Goal: Task Accomplishment & Management: Manage account settings

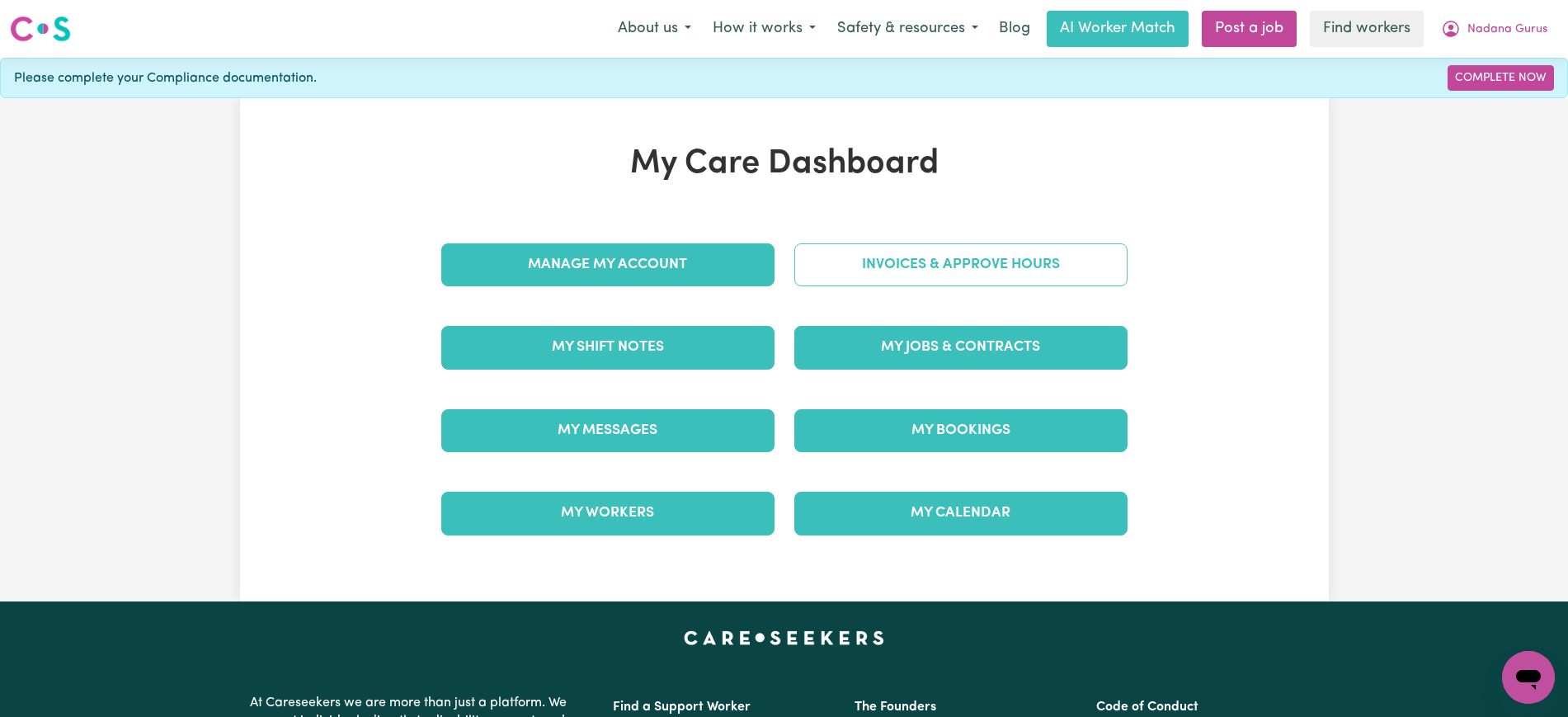
click at [873, 273] on link "Invoices & Approve Hours" at bounding box center [961, 265] width 334 height 43
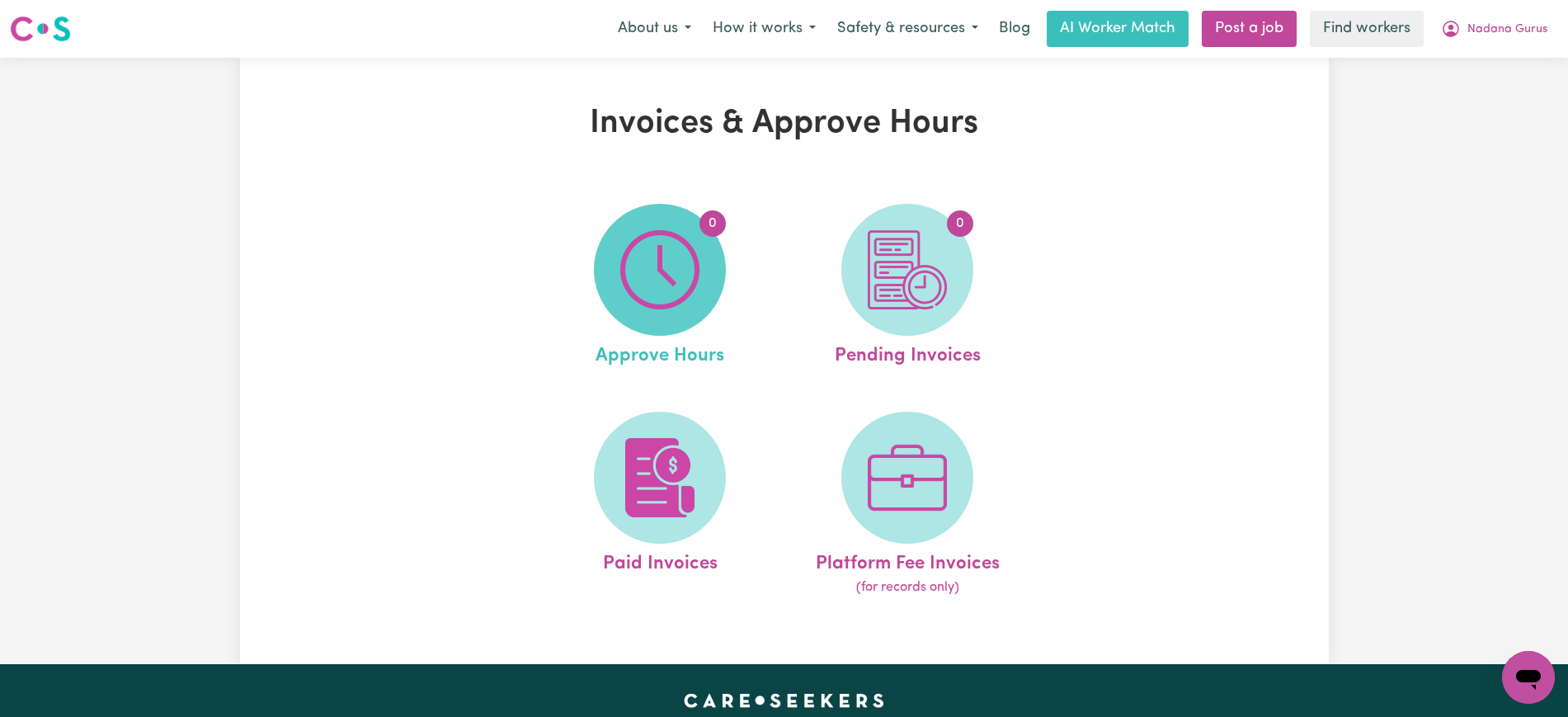
click at [690, 282] on img at bounding box center [660, 270] width 79 height 79
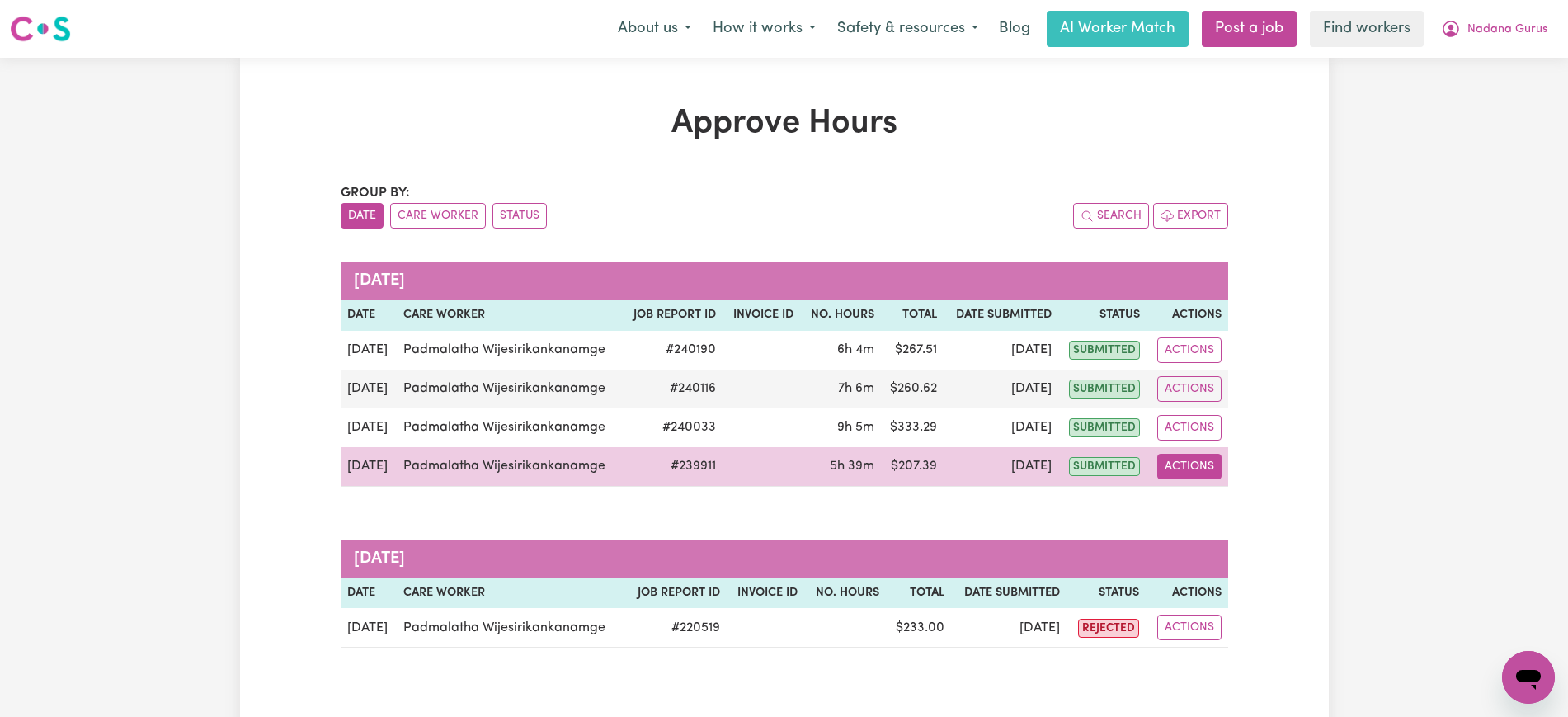
click at [1209, 463] on button "Actions" at bounding box center [1190, 466] width 65 height 26
click at [1228, 509] on link "View Job Report" at bounding box center [1228, 505] width 141 height 33
select select "pm"
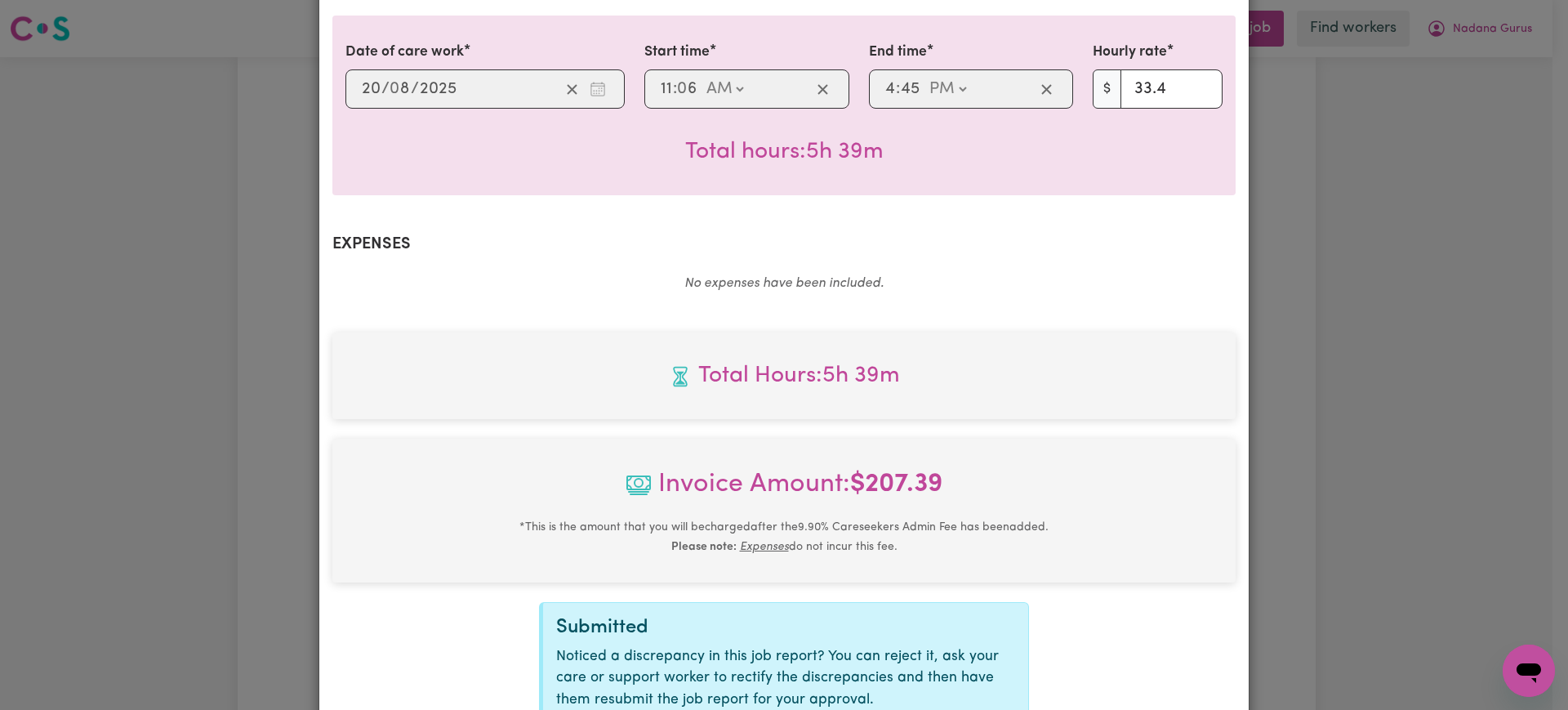
scroll to position [571, 0]
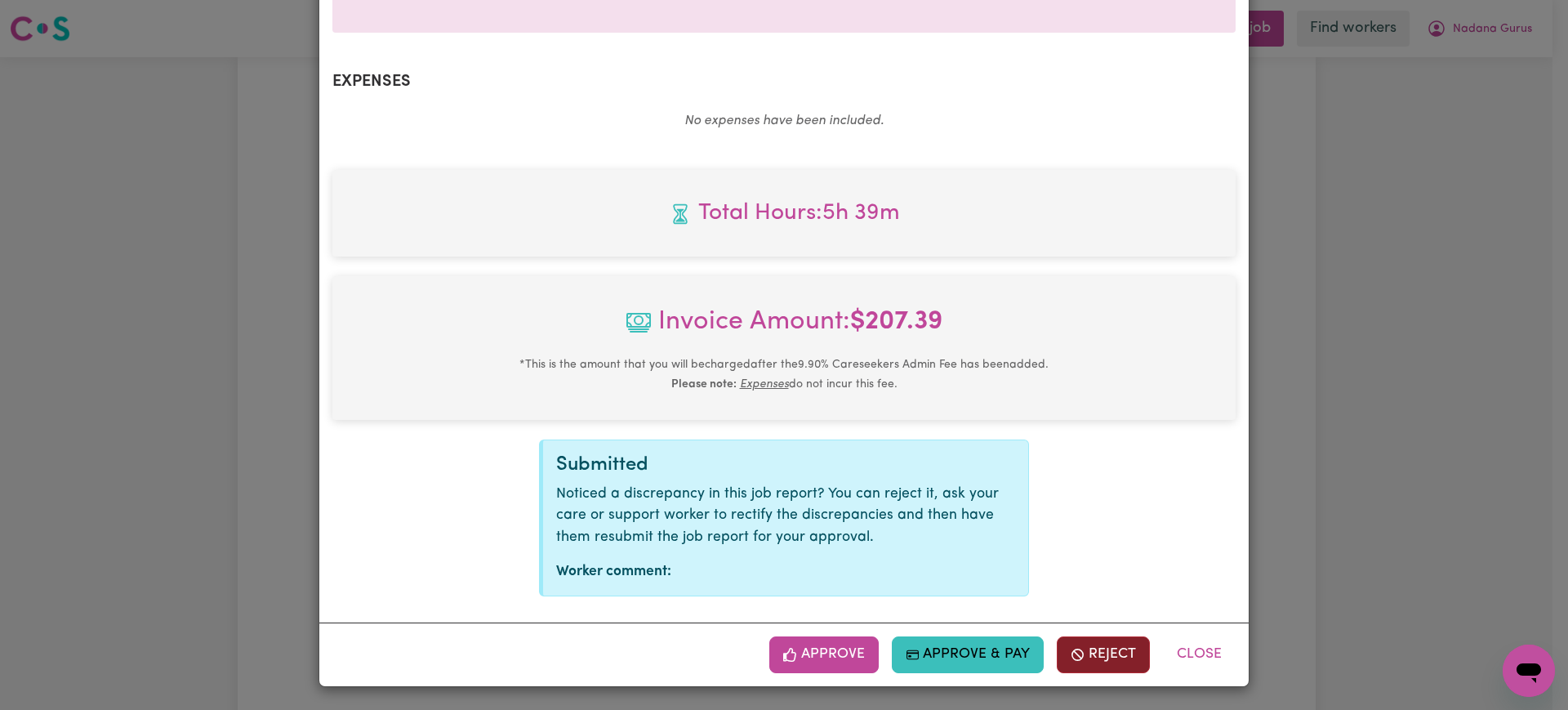
click at [1105, 663] on button "Reject" at bounding box center [1103, 654] width 93 height 36
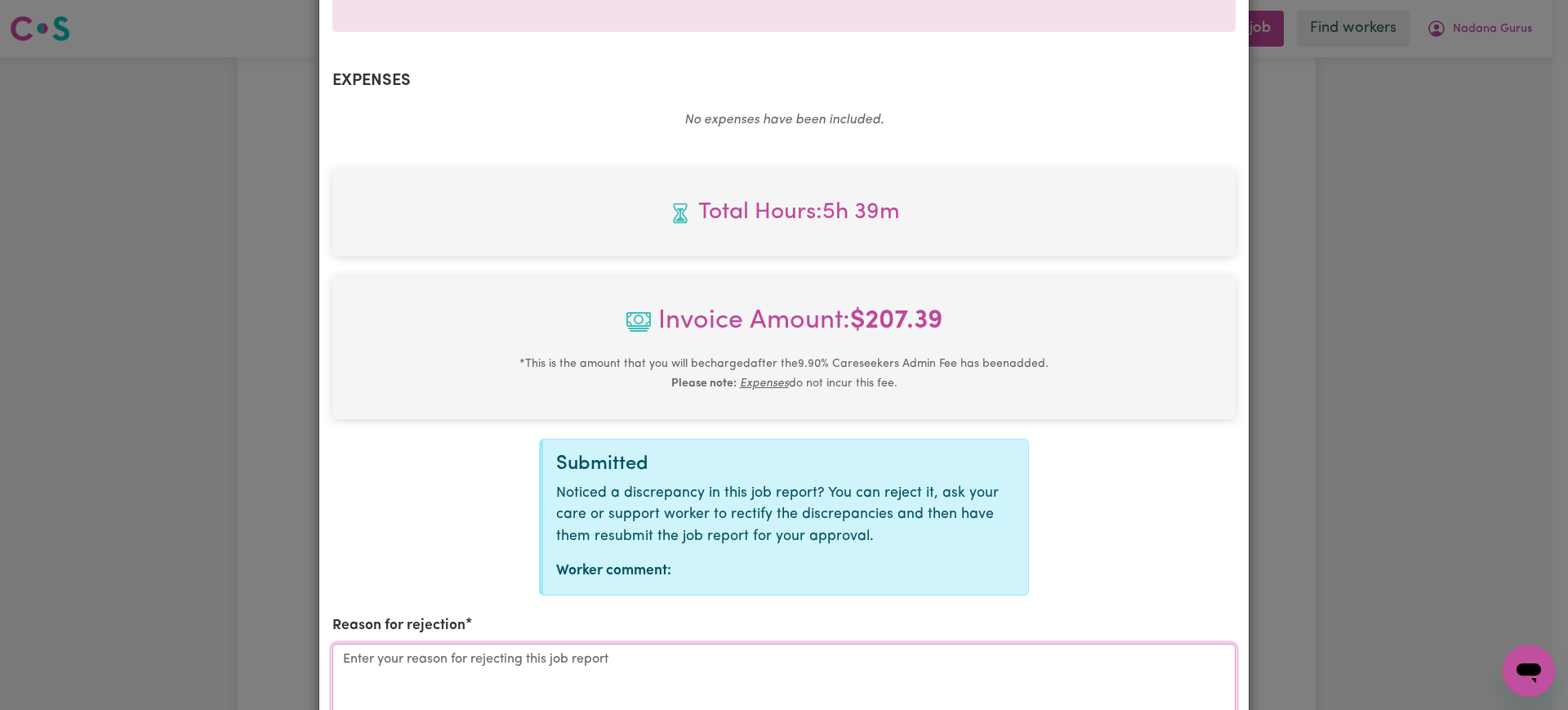
click at [650, 658] on textarea "Reason for rejection" at bounding box center [784, 704] width 903 height 122
paste textarea "Karawitage [PERSON_NAME]"
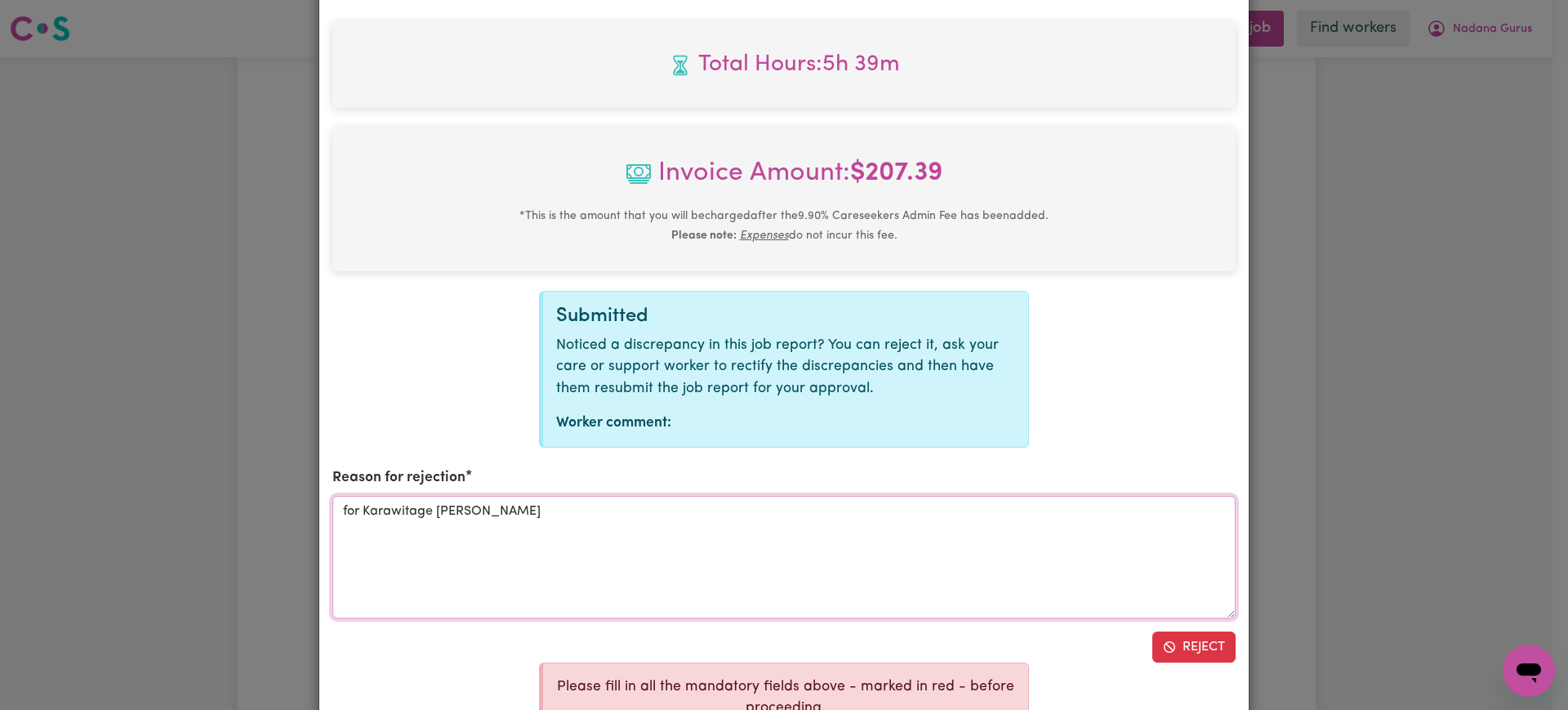
scroll to position [776, 0]
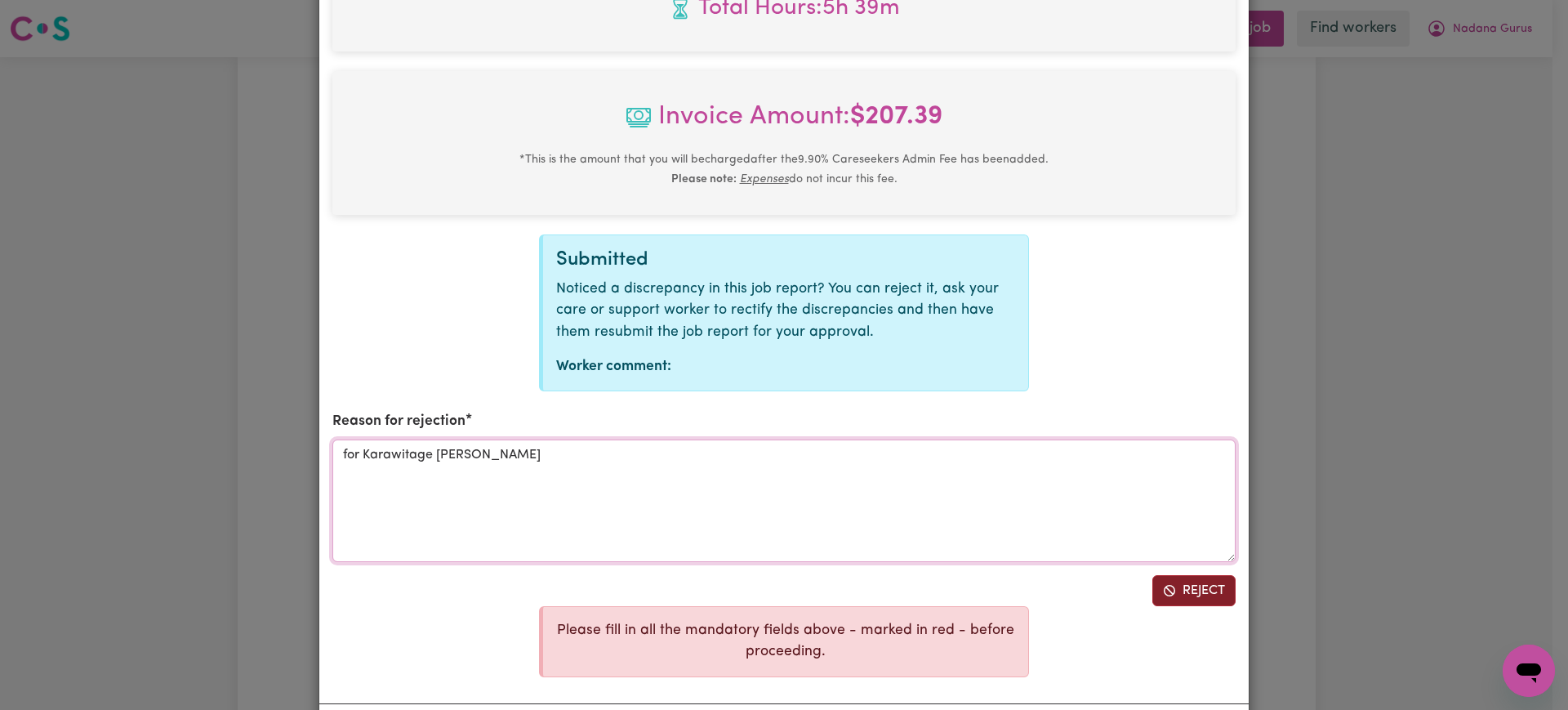
type textarea "for Karawitage [PERSON_NAME]"
click at [1168, 582] on span "Reject job report" at bounding box center [1170, 590] width 13 height 20
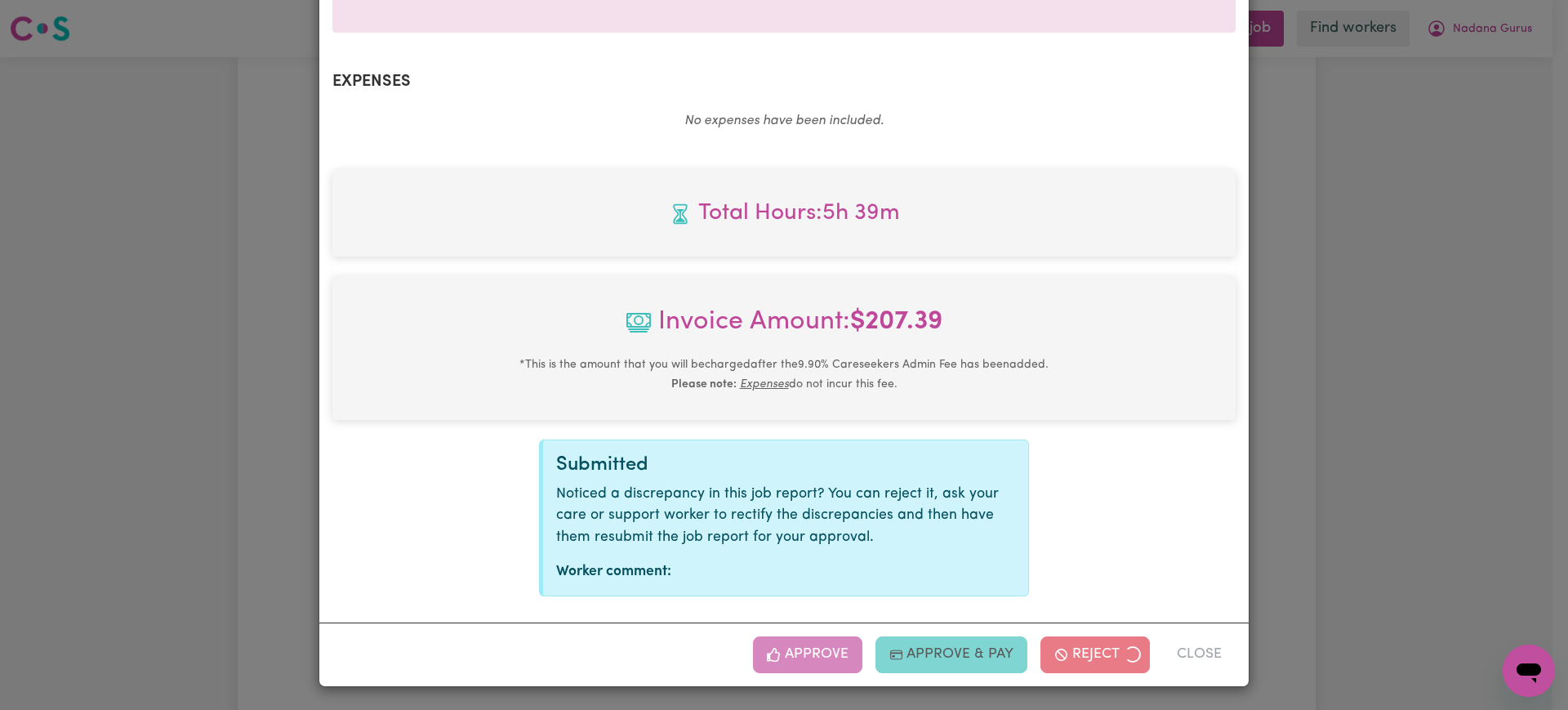
scroll to position [571, 0]
click at [1460, 414] on div "Job Report # 239911 - [PERSON_NAME] Summary Job report # 239911 Client name: Na…" at bounding box center [784, 355] width 1568 height 710
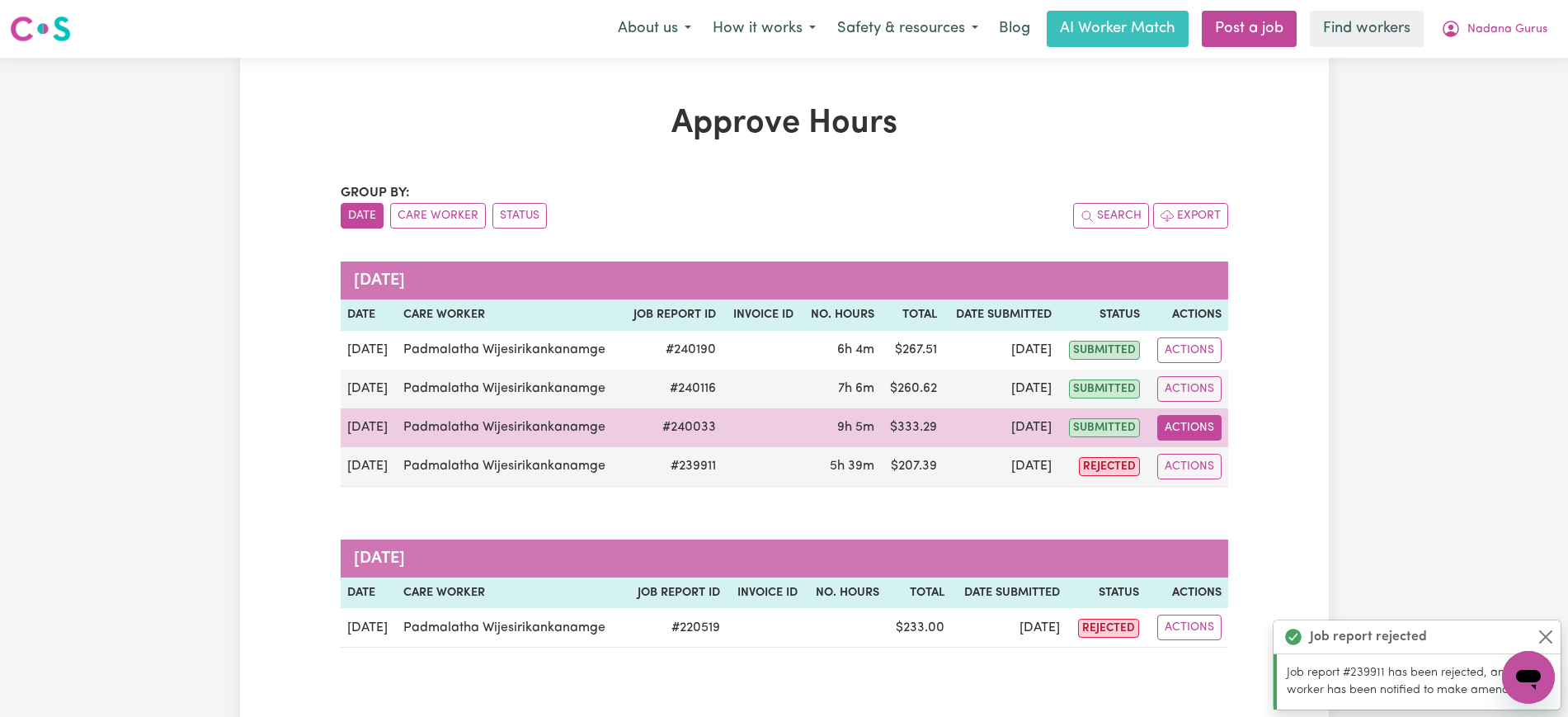
click at [1169, 420] on button "Actions" at bounding box center [1190, 427] width 65 height 26
click at [1192, 457] on link "View Job Report" at bounding box center [1228, 466] width 141 height 33
select select "pm"
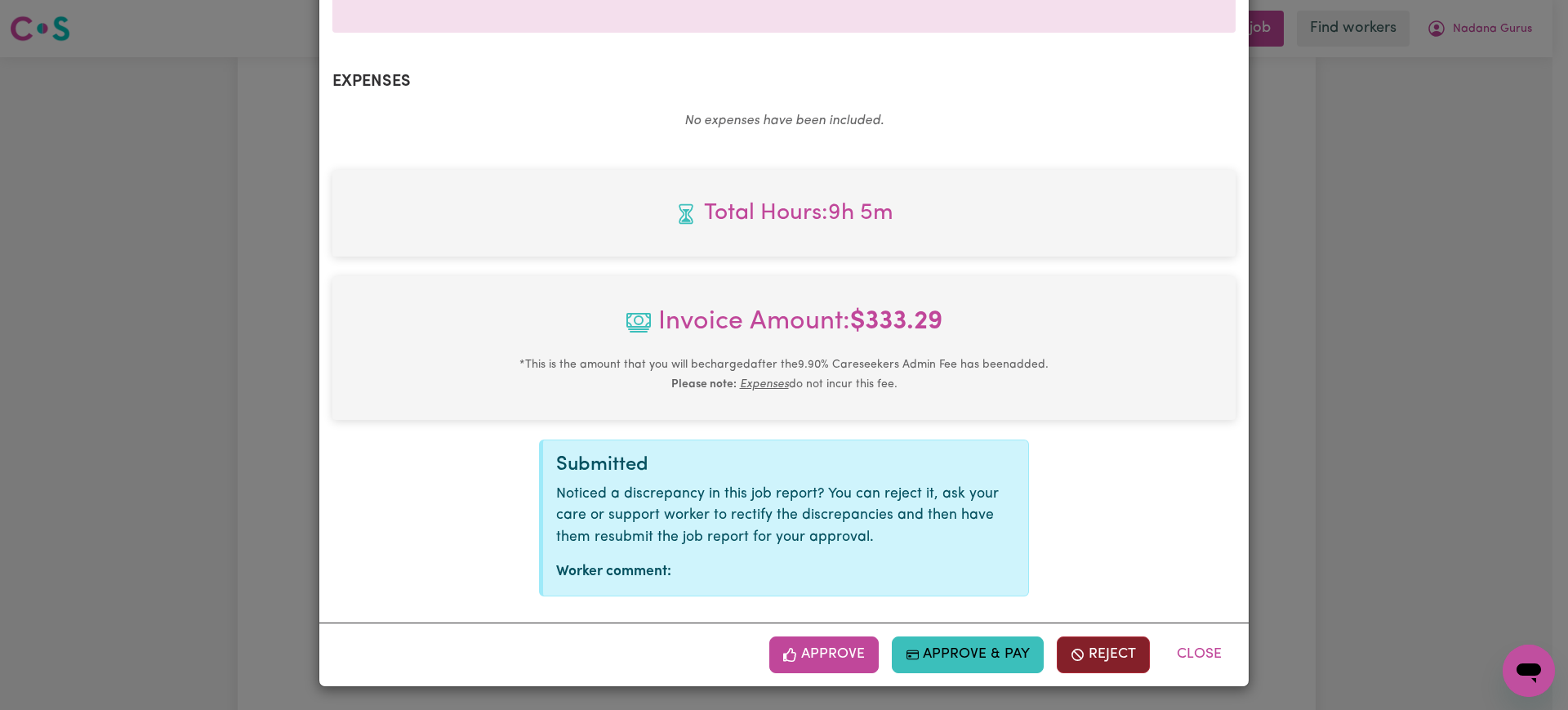
click at [1081, 645] on button "Reject" at bounding box center [1103, 654] width 93 height 36
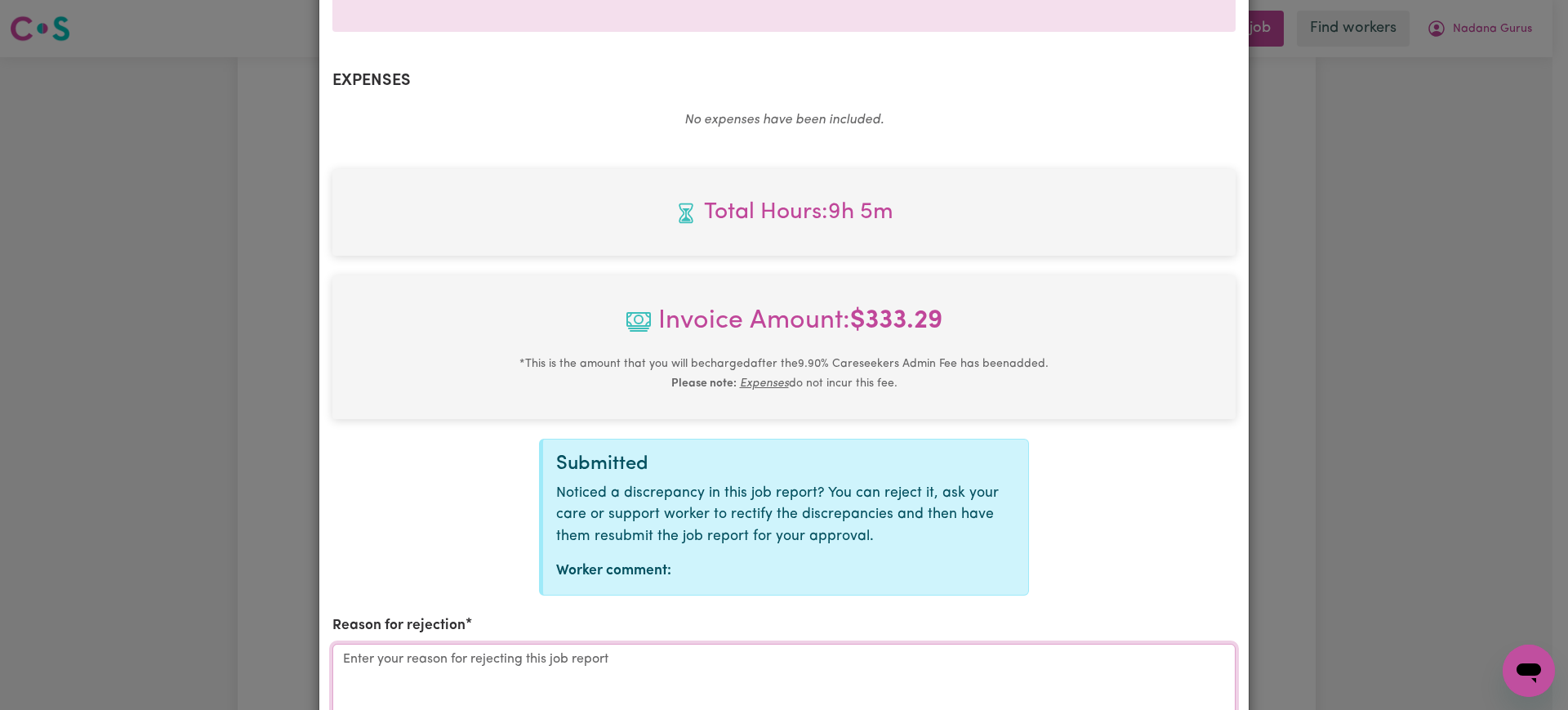
click at [583, 667] on textarea "Reason for rejection" at bounding box center [784, 704] width 903 height 122
paste textarea "for Karawitage [PERSON_NAME]"
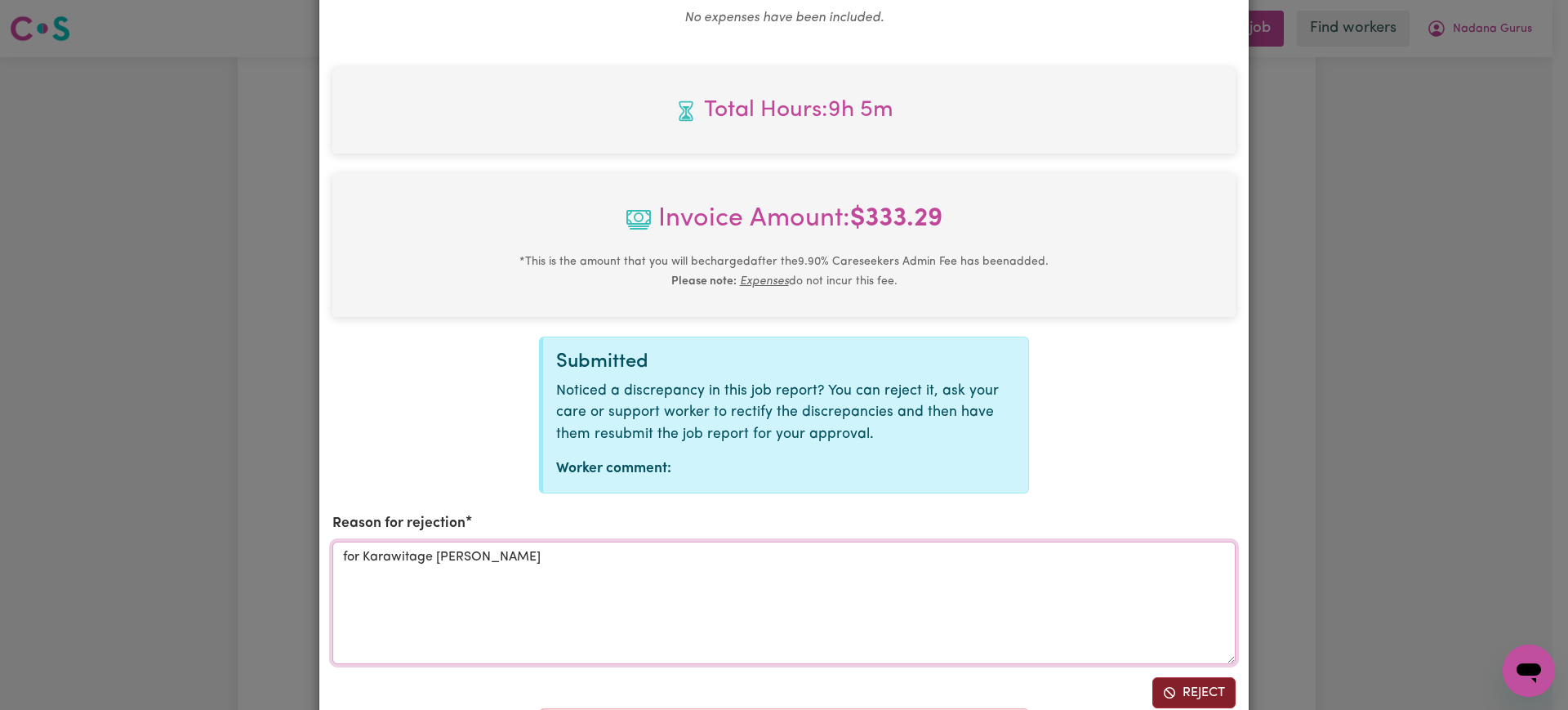
type textarea "for Karawitage [PERSON_NAME]"
click at [1198, 692] on button "Reject" at bounding box center [1194, 693] width 84 height 31
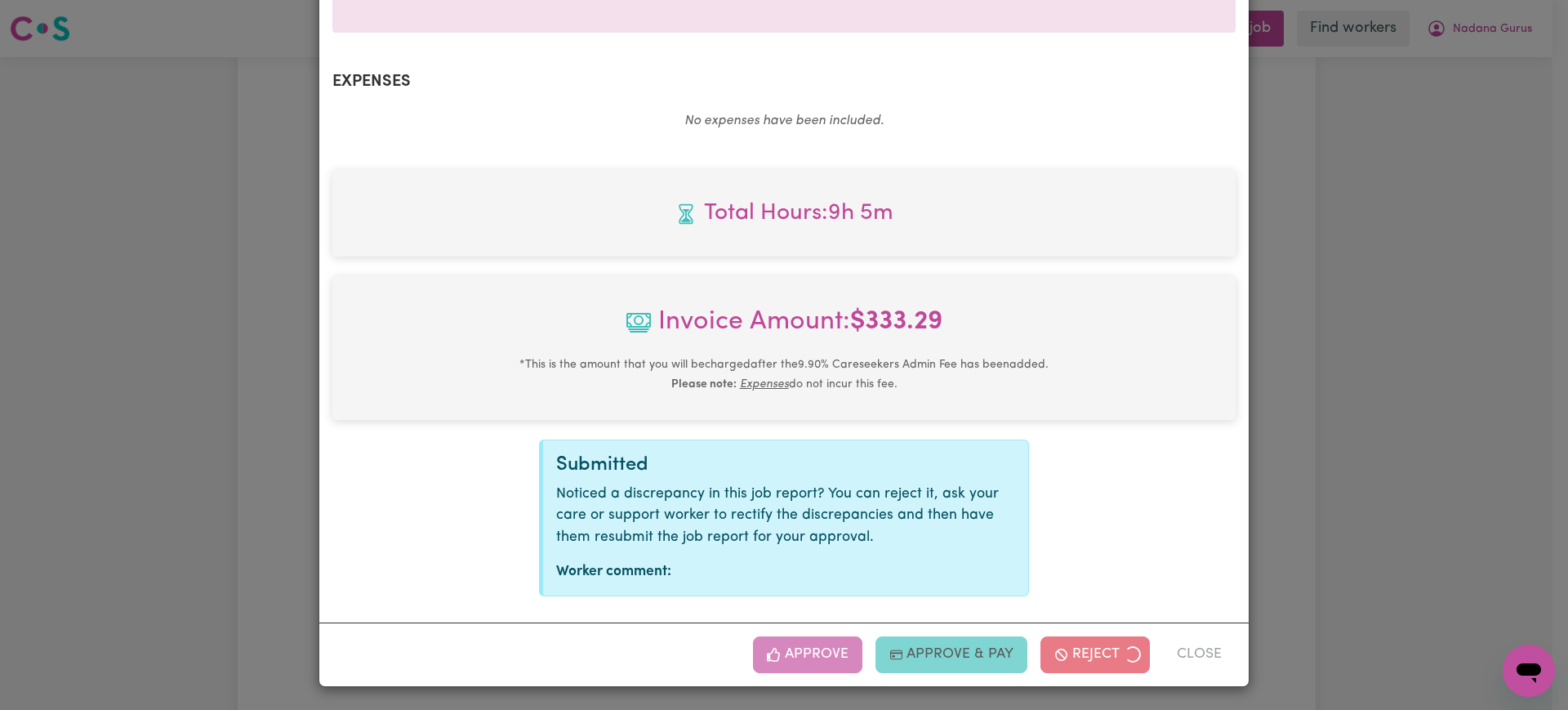
drag, startPoint x: 1305, startPoint y: 554, endPoint x: 1329, endPoint y: 417, distance: 139.1
click at [1310, 549] on div "Job Report # 240033 - [PERSON_NAME] Summary Job report # 240033 Client name: Na…" at bounding box center [784, 355] width 1568 height 710
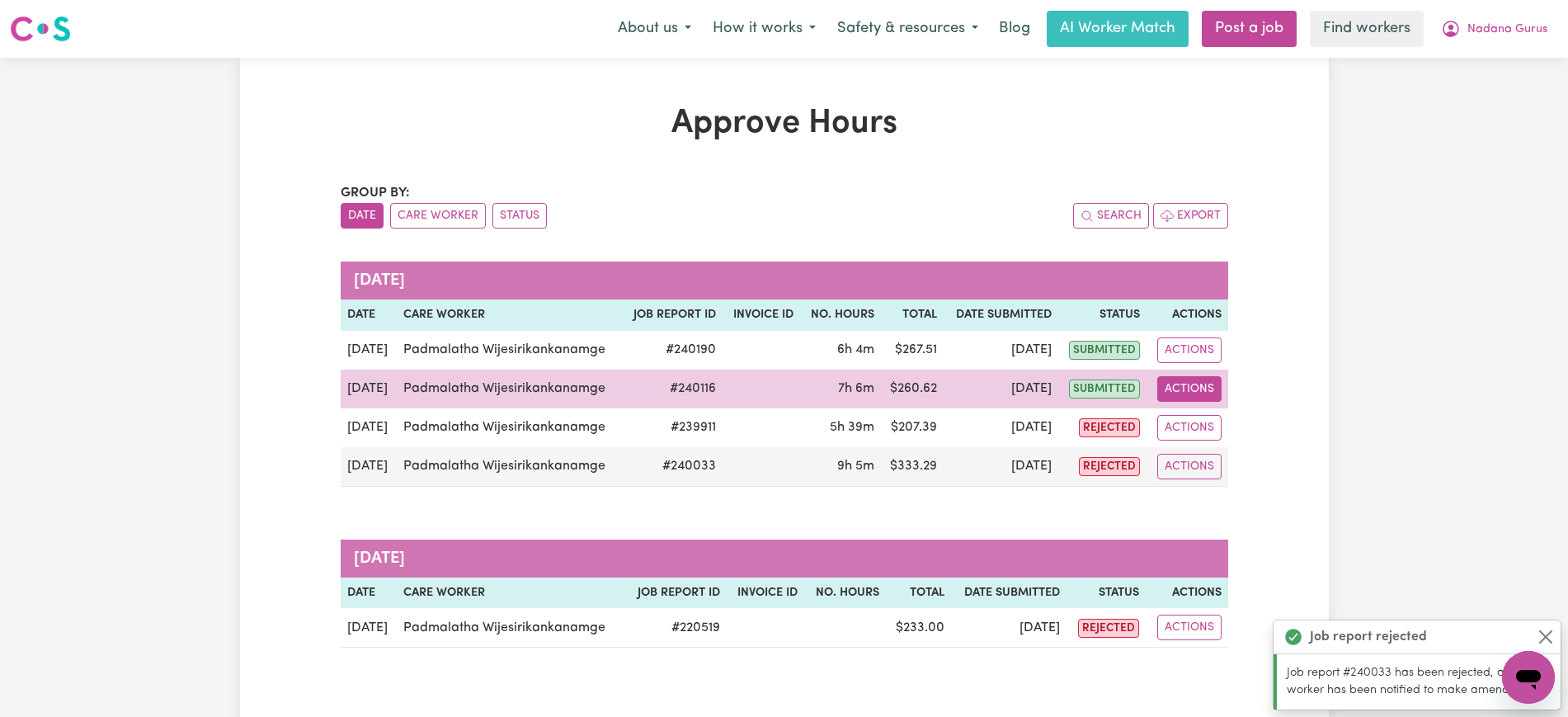
click at [1191, 384] on button "Actions" at bounding box center [1190, 388] width 65 height 26
click at [1222, 416] on link "View Job Report" at bounding box center [1228, 427] width 141 height 33
select select "pm"
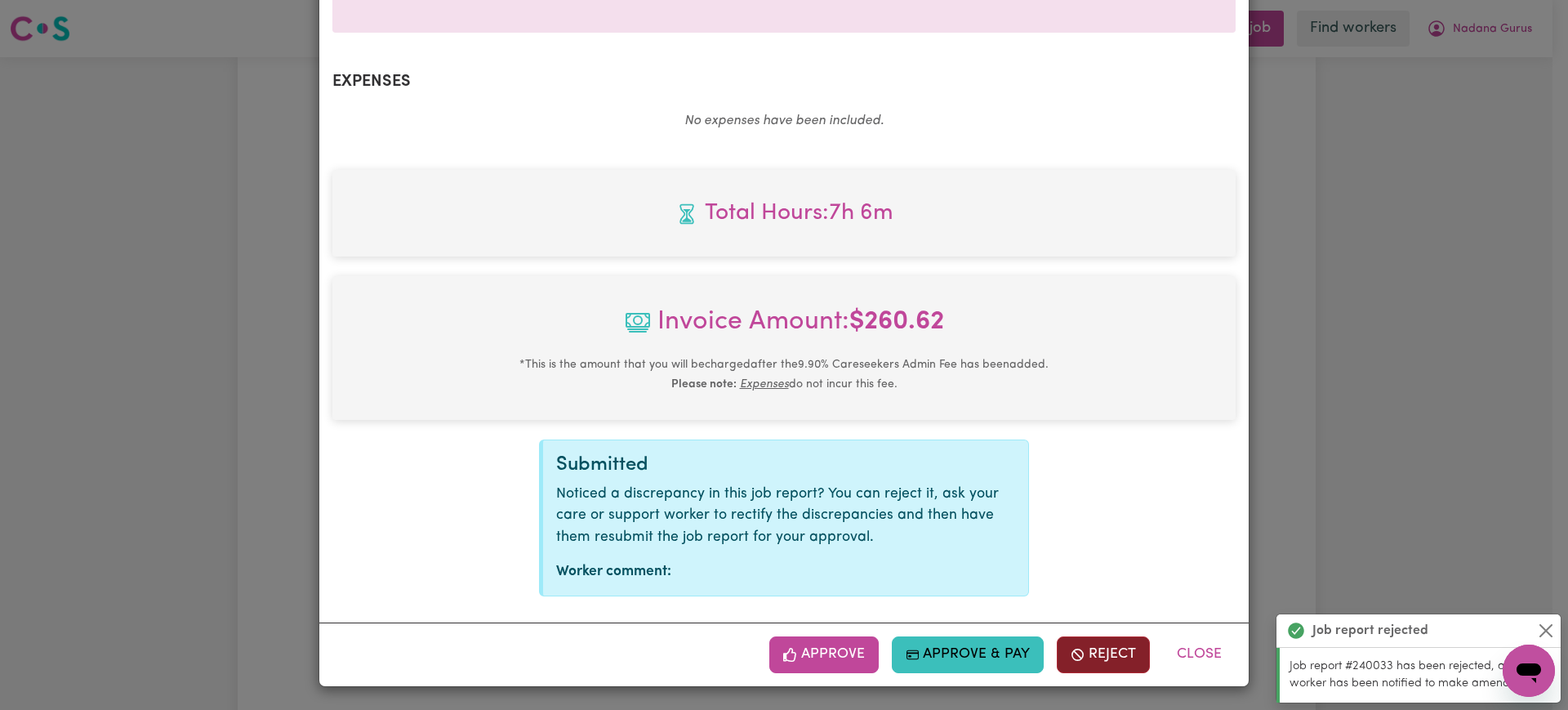
click at [1091, 644] on button "Reject" at bounding box center [1103, 654] width 93 height 36
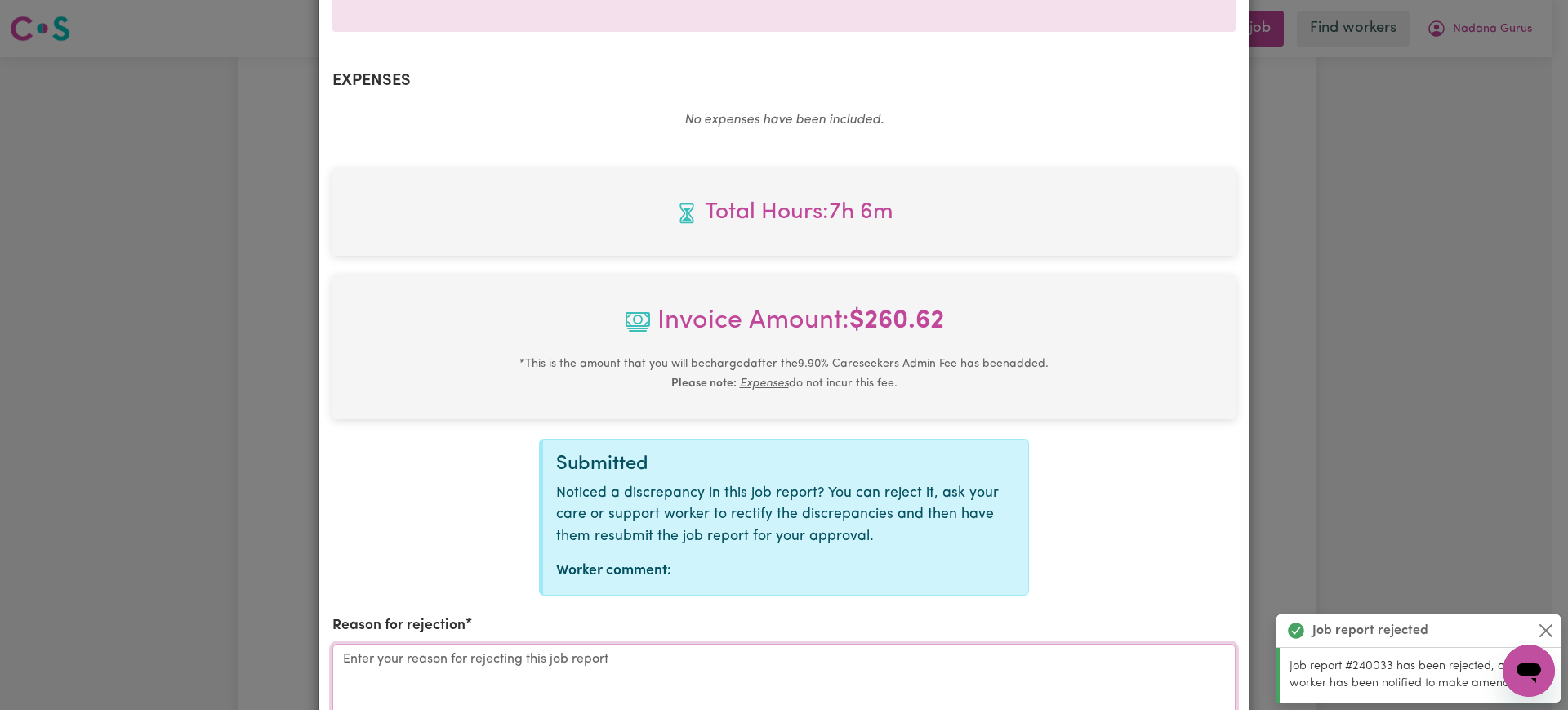
click at [688, 664] on textarea "Reason for rejection" at bounding box center [784, 704] width 903 height 122
paste textarea "for Karawitage [PERSON_NAME]"
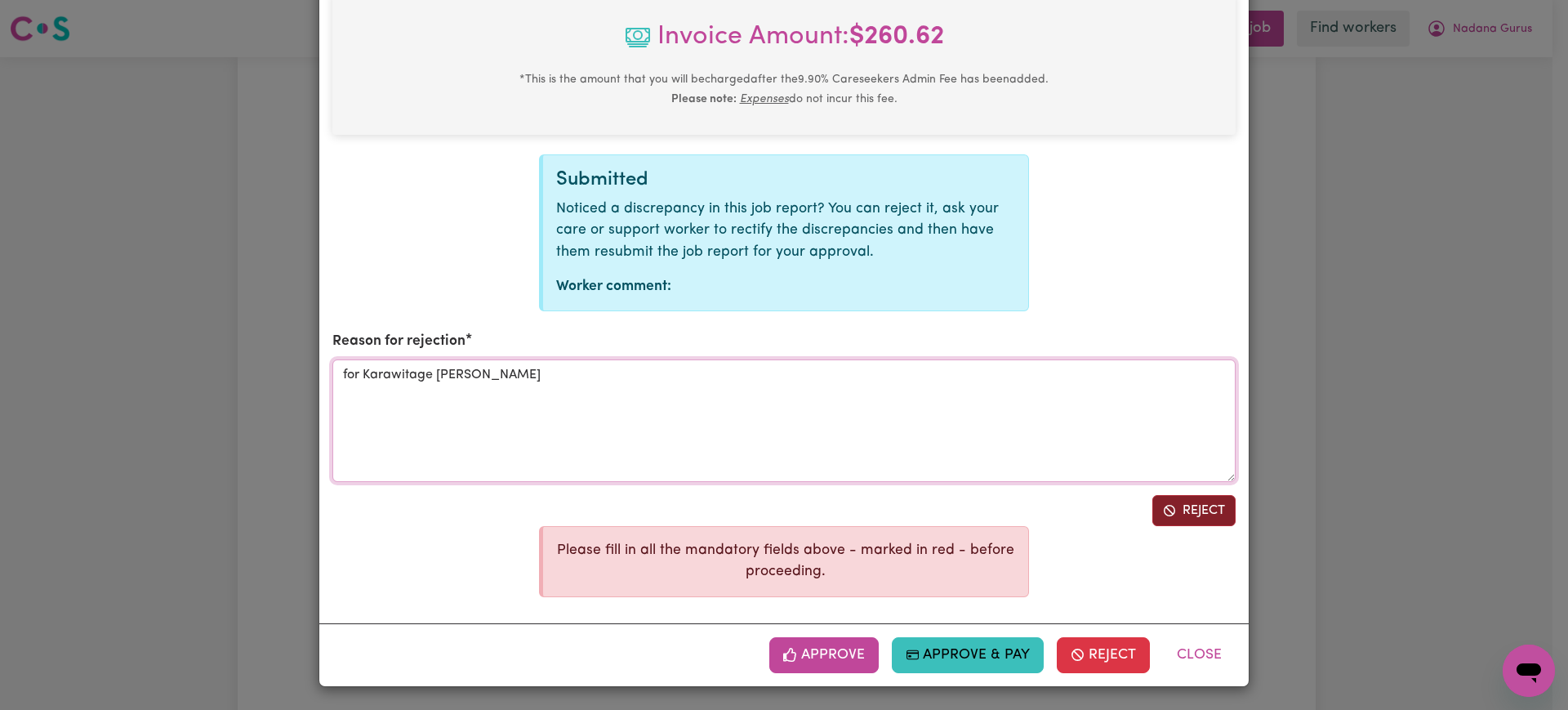
type textarea "for Karawitage [PERSON_NAME]"
click at [1188, 510] on button "Reject" at bounding box center [1194, 511] width 84 height 31
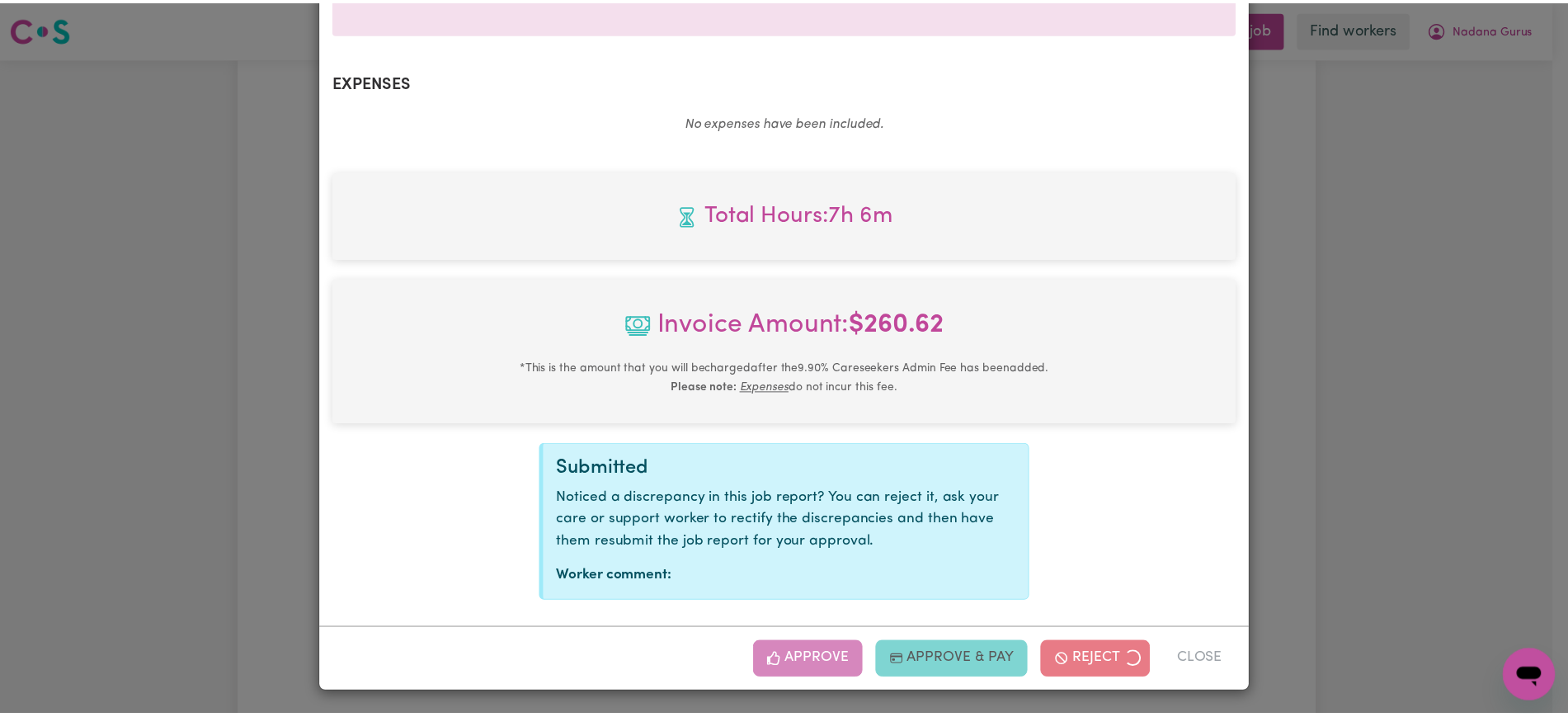
scroll to position [411, 0]
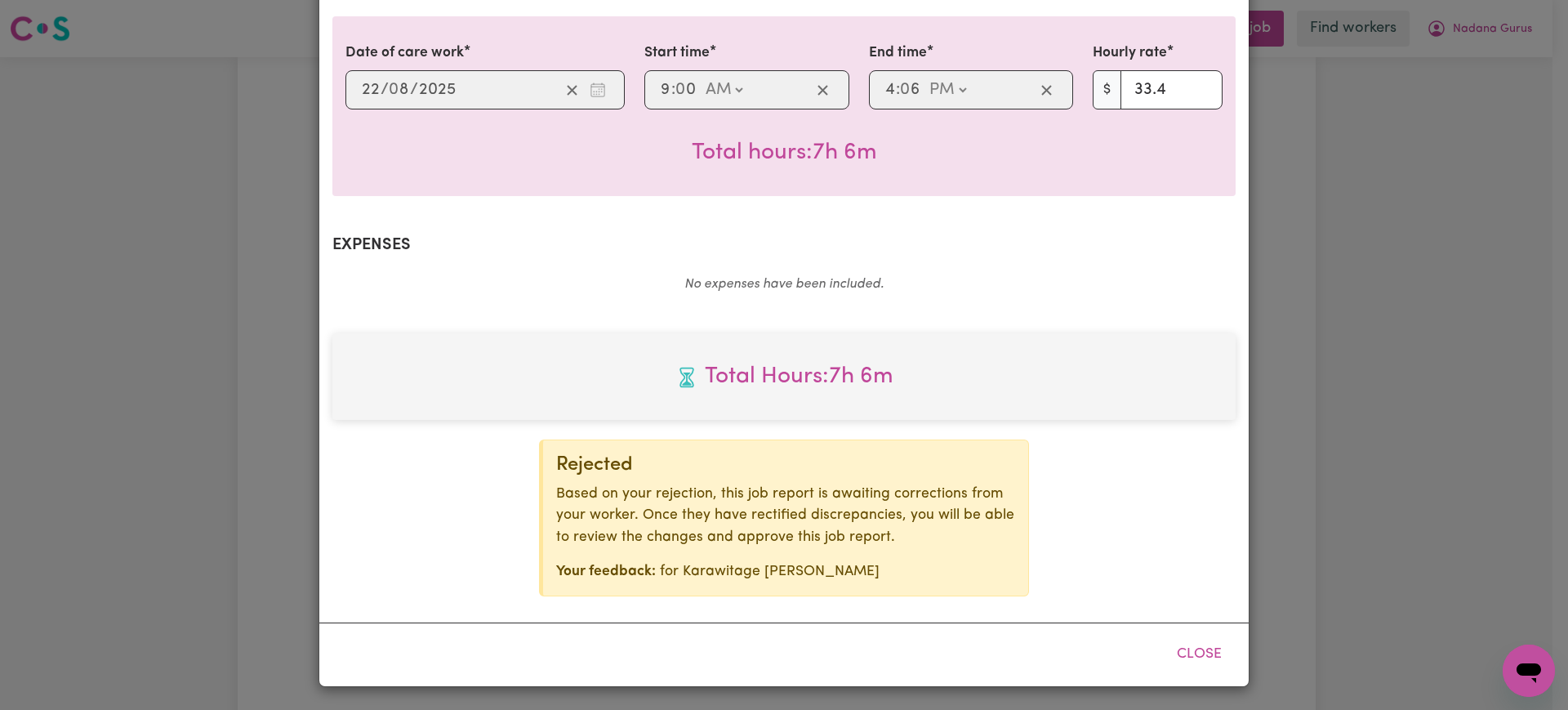
click at [1361, 256] on div "Job Report # 240116 - [PERSON_NAME] Summary Job report # 240116 Client name: Na…" at bounding box center [784, 355] width 1568 height 710
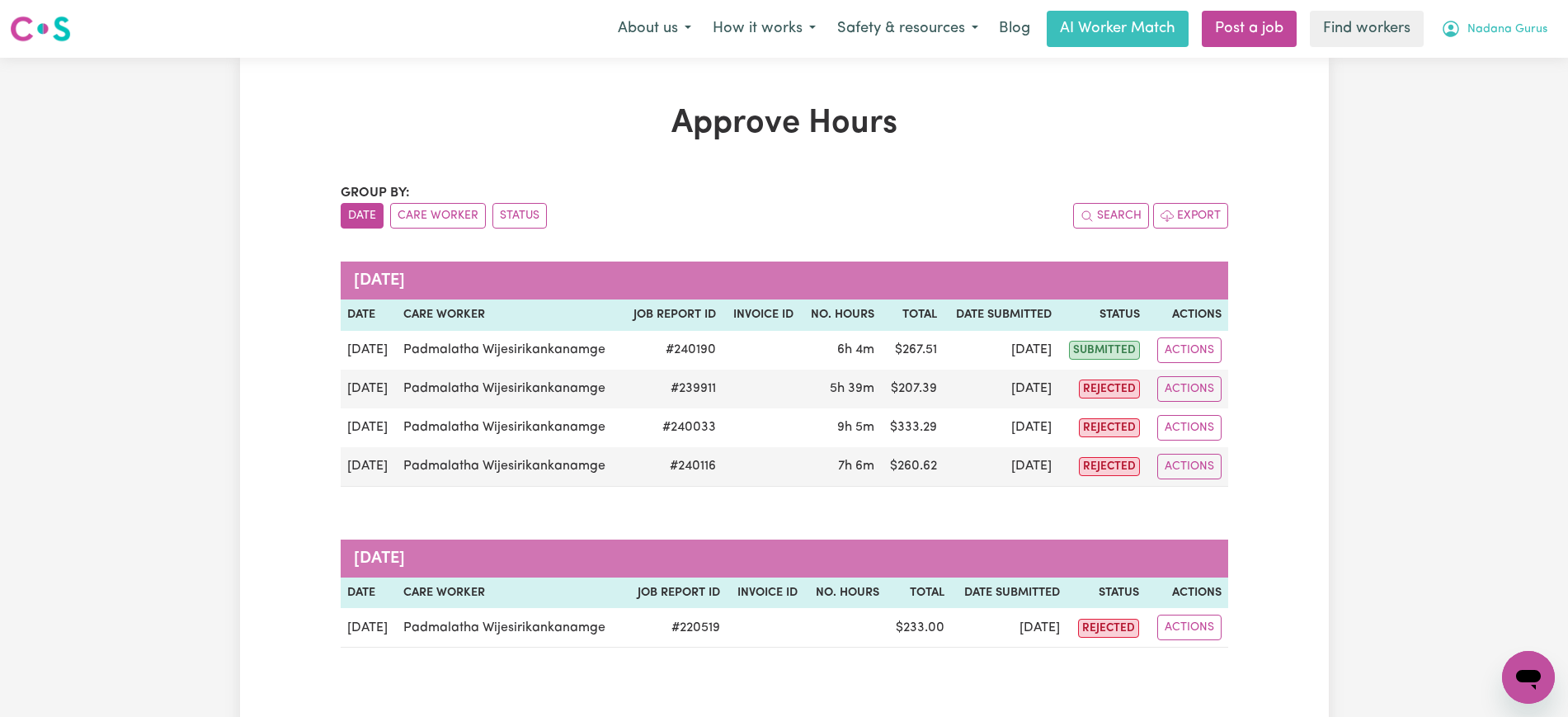
click at [1513, 22] on span "Nadana Gurus" at bounding box center [1508, 30] width 80 height 18
click at [1485, 100] on link "Logout" at bounding box center [1492, 95] width 130 height 31
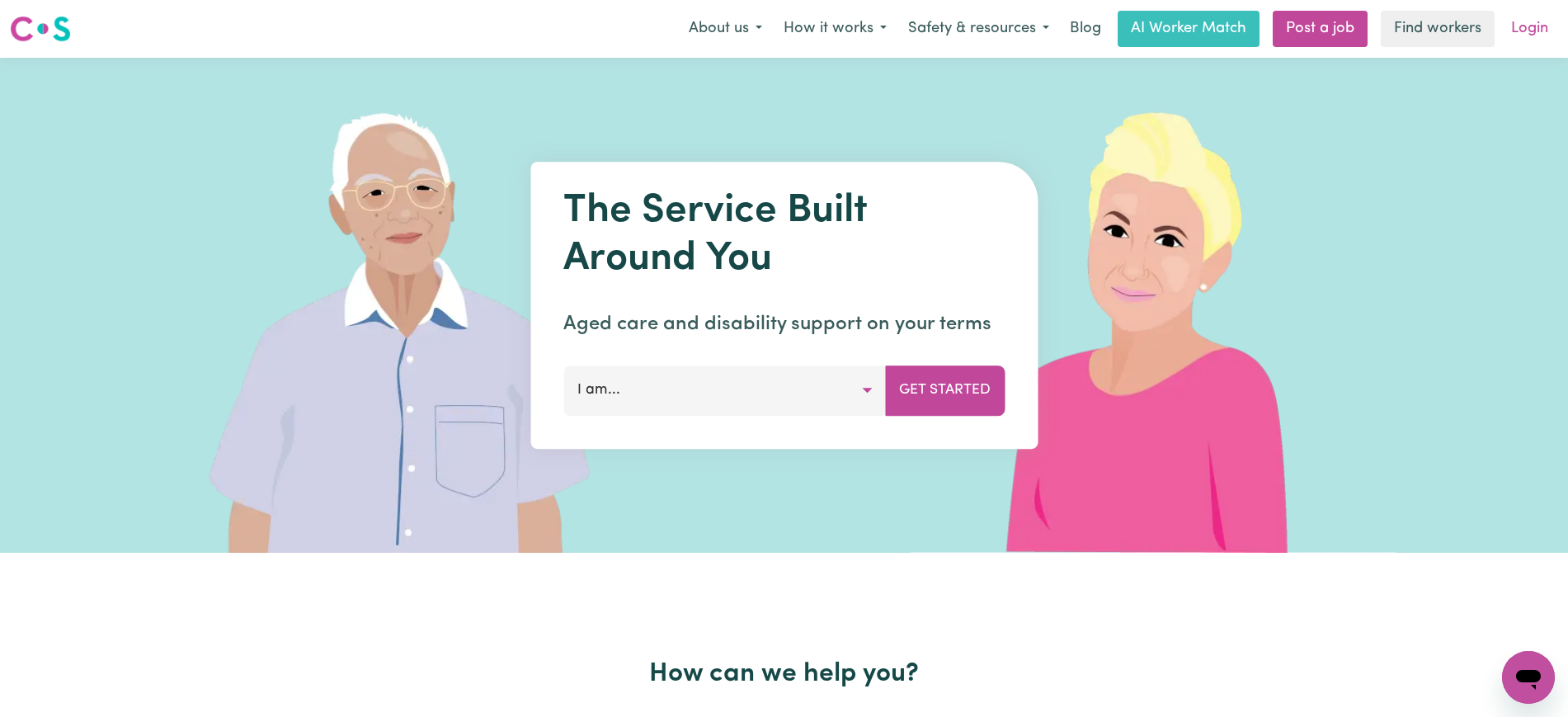
click at [1526, 26] on link "Login" at bounding box center [1529, 29] width 57 height 36
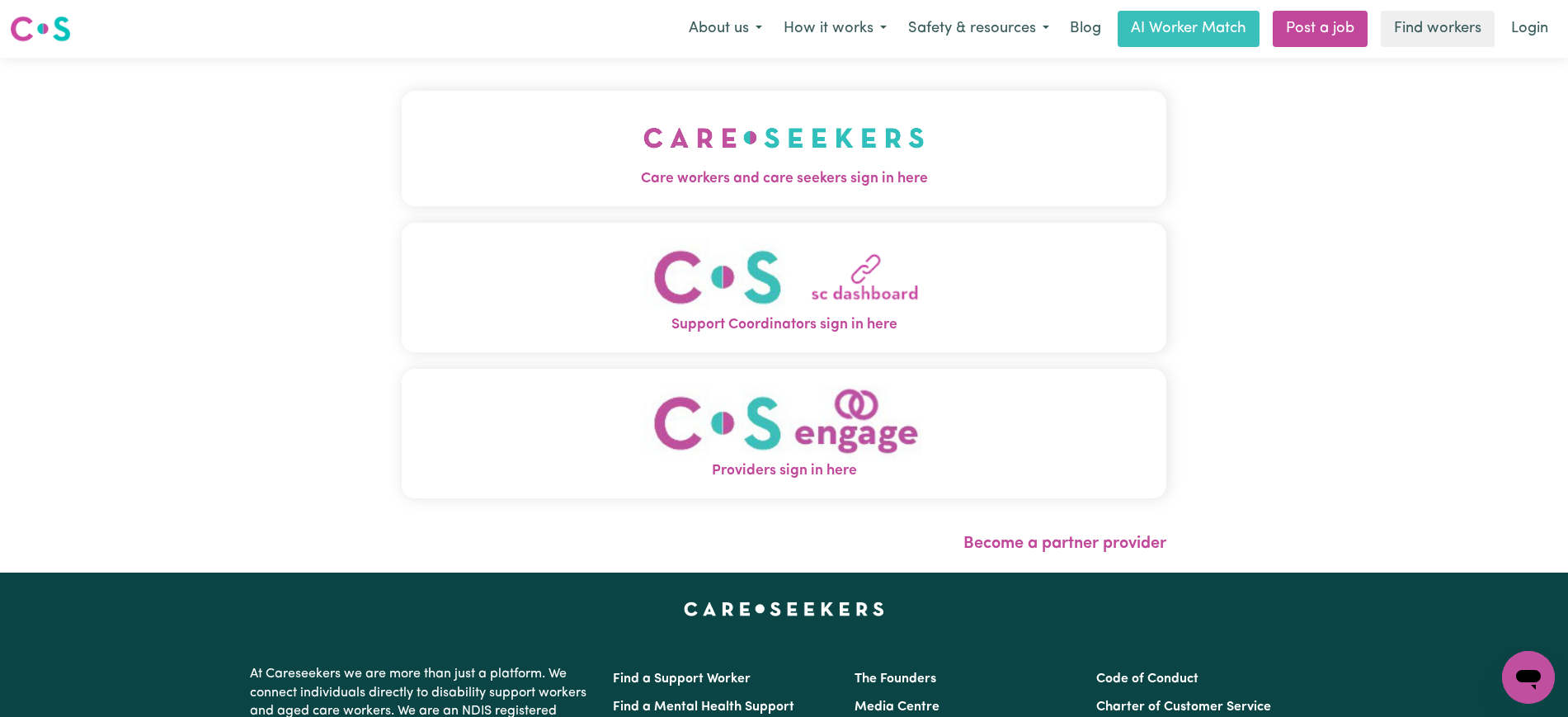
click at [770, 147] on img "Care workers and care seekers sign in here" at bounding box center [784, 138] width 281 height 61
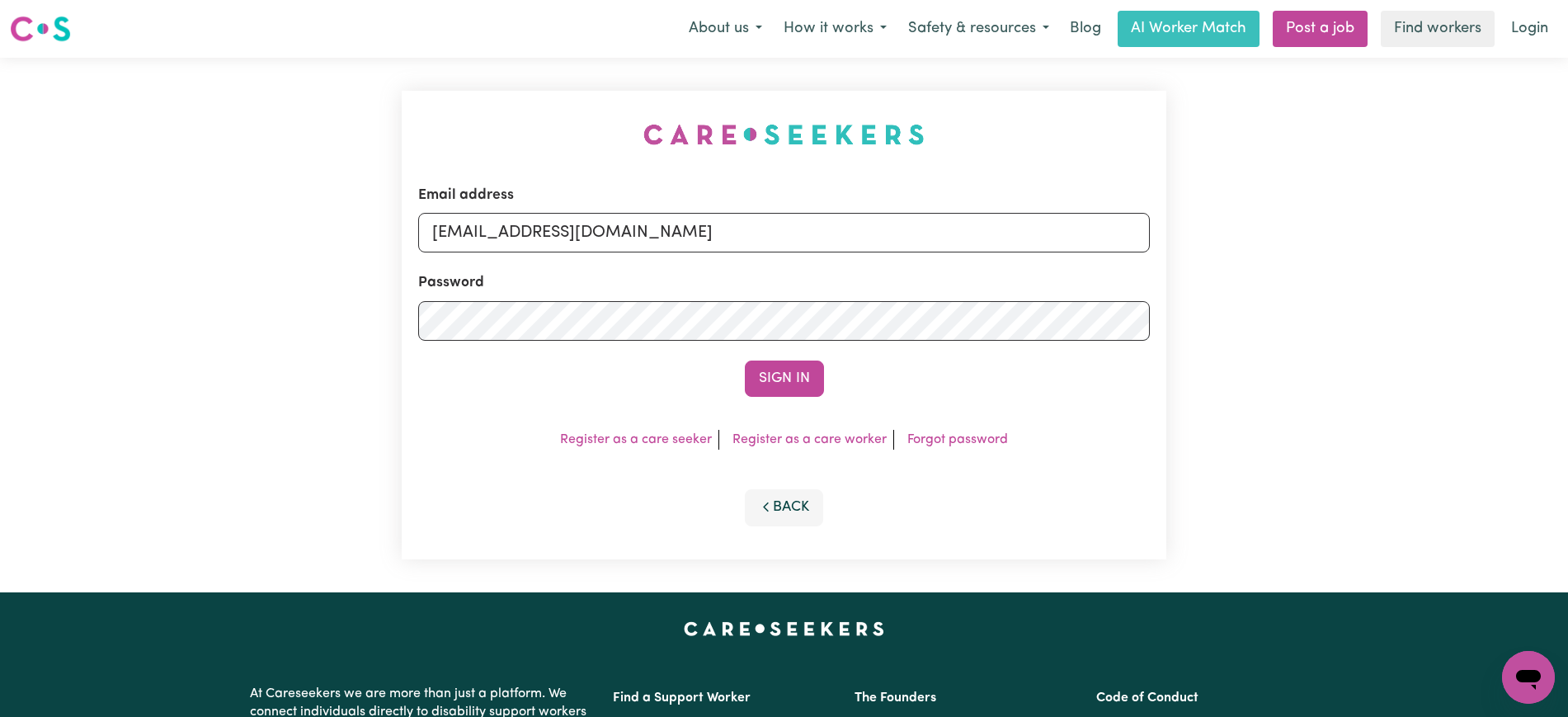
click at [462, 60] on div "Email address [EMAIL_ADDRESS][DOMAIN_NAME] Password Sign In Register as a care …" at bounding box center [784, 325] width 785 height 535
drag, startPoint x: 513, startPoint y: 231, endPoint x: 1448, endPoint y: 267, distance: 935.7
click at [1448, 267] on div "Email address [EMAIL_ADDRESS][DOMAIN_NAME] Password Sign In Register as a care …" at bounding box center [784, 325] width 1568 height 535
type input "superuser~[EMAIL_ADDRESS][DOMAIN_NAME]"
click at [745, 360] on button "Sign In" at bounding box center [785, 378] width 79 height 36
